Goal: Transaction & Acquisition: Download file/media

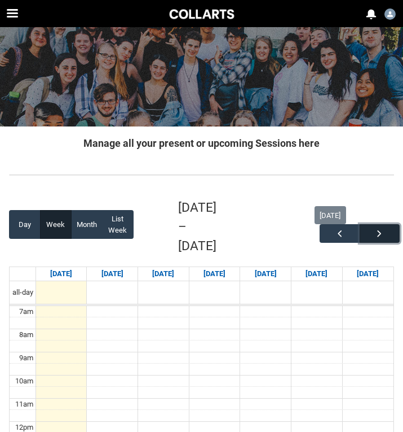
click at [382, 230] on span "button" at bounding box center [379, 233] width 11 height 11
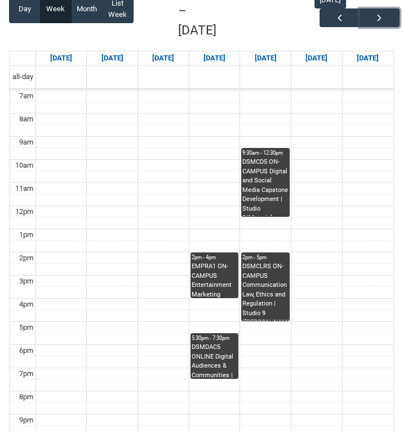
scroll to position [218, 0]
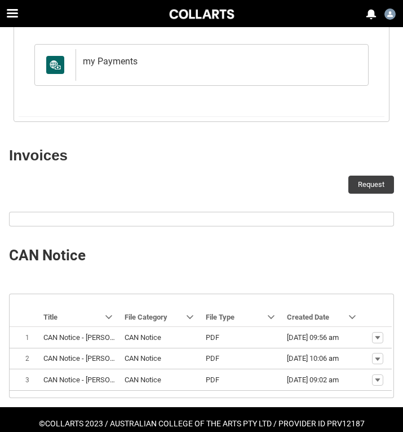
scroll to position [147, 0]
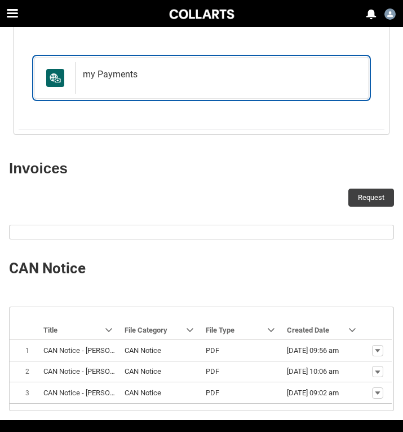
click at [160, 76] on h2 "my Payments" at bounding box center [220, 74] width 274 height 11
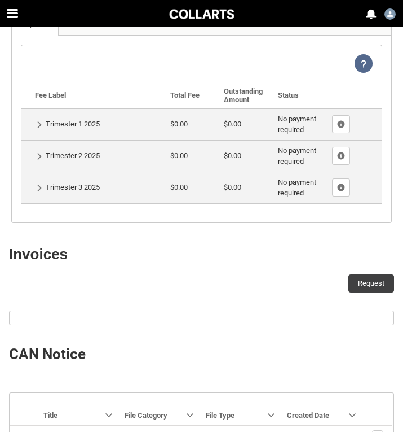
scroll to position [267, 0]
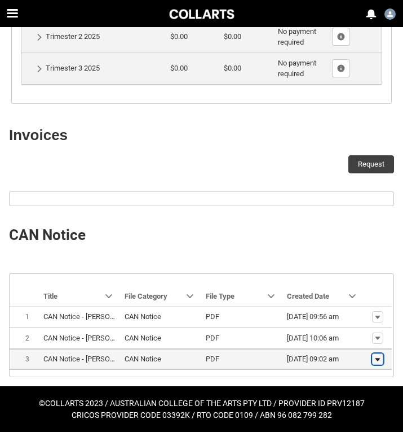
click at [376, 361] on lightning-primitive-icon "button" at bounding box center [378, 359] width 7 height 8
click at [353, 340] on span "Download" at bounding box center [352, 341] width 31 height 10
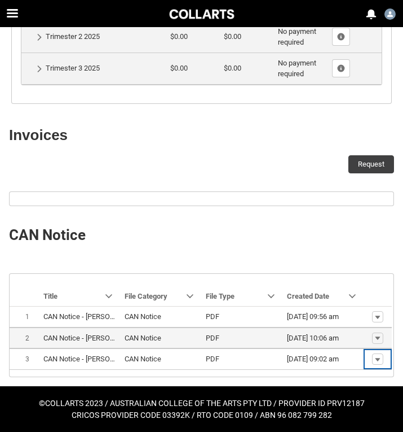
click at [375, 343] on td "Show actions" at bounding box center [378, 337] width 28 height 21
click at [375, 336] on lightning-primitive-icon "button" at bounding box center [378, 338] width 7 height 8
click at [361, 318] on span "Download" at bounding box center [352, 320] width 31 height 10
